Goal: Task Accomplishment & Management: Use online tool/utility

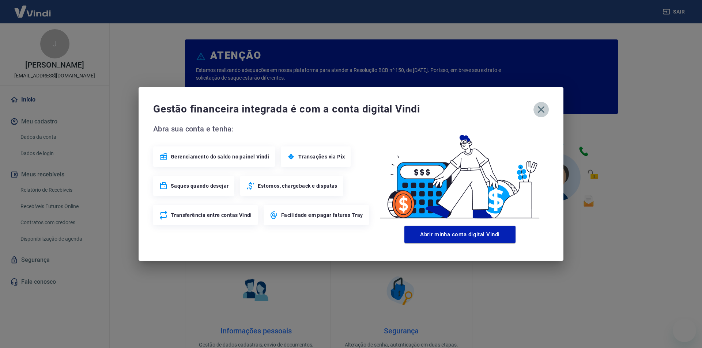
click at [547, 109] on button "button" at bounding box center [540, 109] width 15 height 15
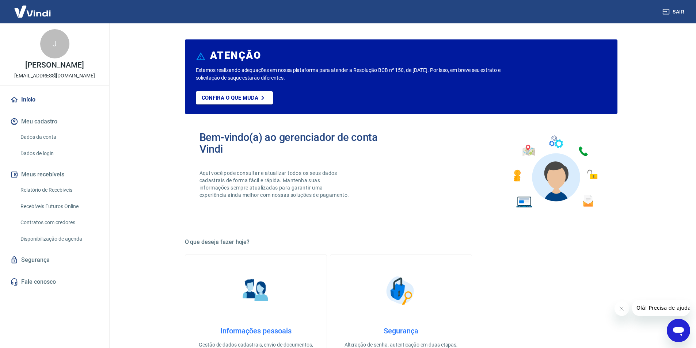
click at [48, 16] on img at bounding box center [33, 11] width 48 height 22
click at [26, 92] on link "Início" at bounding box center [55, 100] width 92 height 16
drag, startPoint x: 38, startPoint y: 103, endPoint x: 49, endPoint y: 119, distance: 19.3
click at [38, 103] on link "Início" at bounding box center [55, 100] width 92 height 16
click at [24, 16] on img at bounding box center [33, 11] width 48 height 22
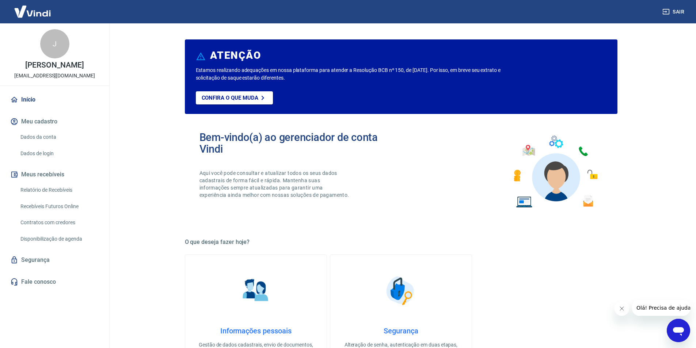
click at [45, 49] on div "J" at bounding box center [54, 43] width 29 height 29
click at [50, 16] on img at bounding box center [33, 11] width 48 height 22
drag, startPoint x: 267, startPoint y: 141, endPoint x: 279, endPoint y: 139, distance: 12.0
click at [279, 139] on h2 "Bem-vindo(a) ao gerenciador de conta Vindi" at bounding box center [301, 143] width 202 height 23
click at [273, 140] on h2 "Bem-vindo(a) ao gerenciador de conta Vindi" at bounding box center [301, 143] width 202 height 23
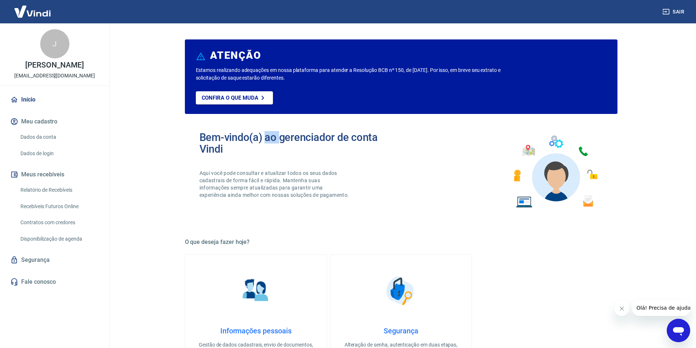
click at [273, 140] on h2 "Bem-vindo(a) ao gerenciador de conta Vindi" at bounding box center [301, 143] width 202 height 23
click at [272, 139] on h2 "Bem-vindo(a) ao gerenciador de conta Vindi" at bounding box center [301, 143] width 202 height 23
click at [34, 5] on img at bounding box center [33, 11] width 48 height 22
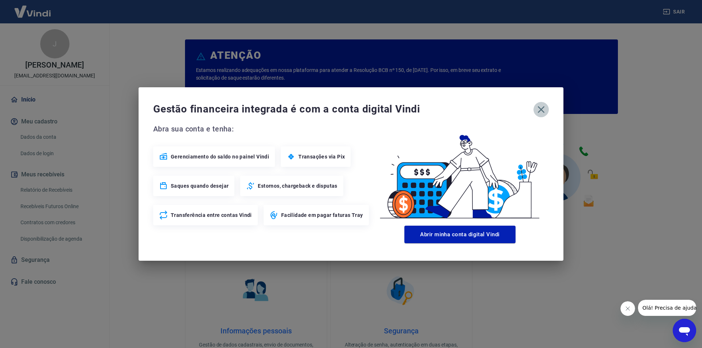
click at [538, 109] on icon "button" at bounding box center [541, 110] width 12 height 12
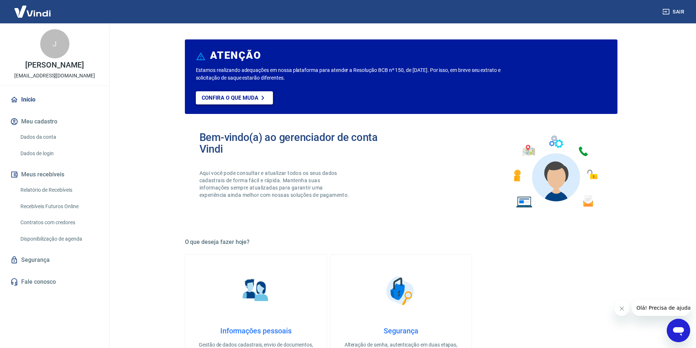
click at [242, 99] on p "Confira o que muda" at bounding box center [230, 98] width 57 height 7
click at [50, 103] on link "Início" at bounding box center [55, 100] width 92 height 16
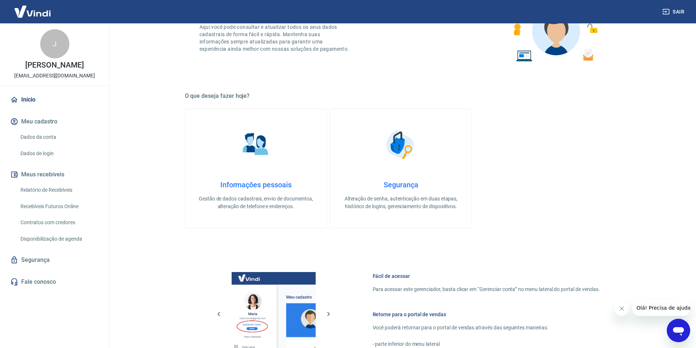
click at [67, 190] on link "Relatório de Recebíveis" at bounding box center [59, 190] width 83 height 15
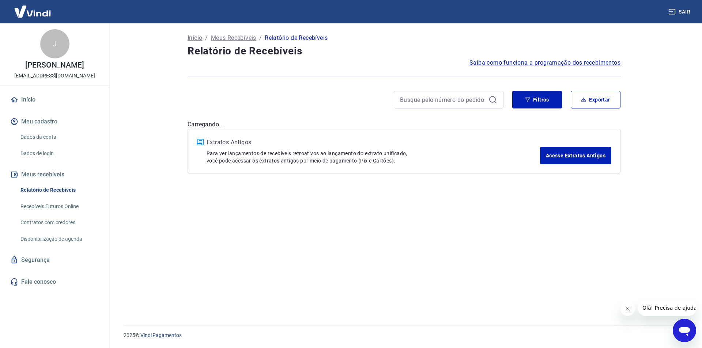
click at [64, 208] on link "Recebíveis Futuros Online" at bounding box center [59, 206] width 83 height 15
